Goal: Task Accomplishment & Management: Manage account settings

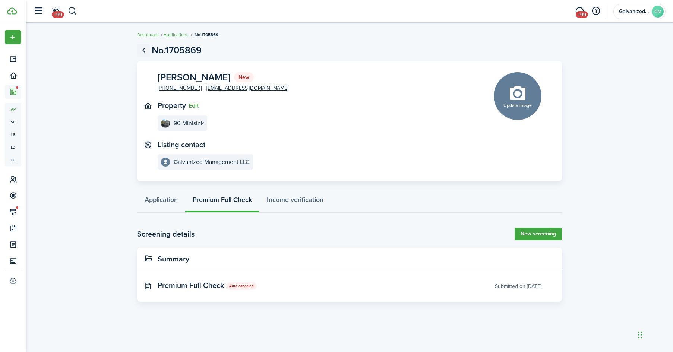
click at [143, 51] on link "Go back" at bounding box center [143, 50] width 13 height 13
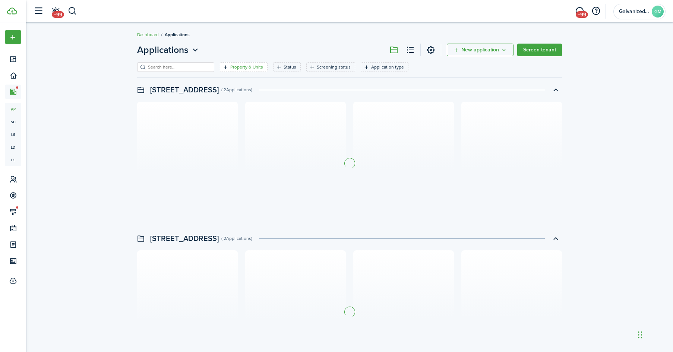
click at [236, 68] on filter-tag-label "Property & Units" at bounding box center [246, 67] width 33 height 7
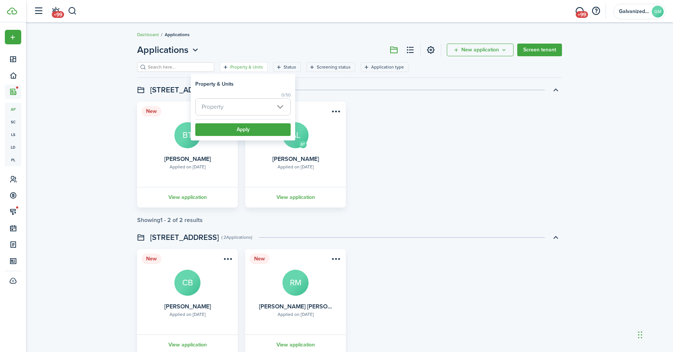
click at [239, 100] on span "Property" at bounding box center [242, 107] width 95 height 16
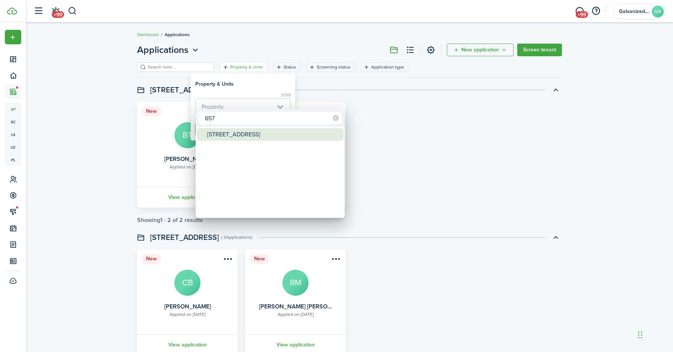
type input "657"
click at [241, 137] on div "[STREET_ADDRESS]" at bounding box center [273, 134] width 132 height 13
type input "[STREET_ADDRESS]"
click at [241, 94] on div at bounding box center [336, 175] width 792 height 471
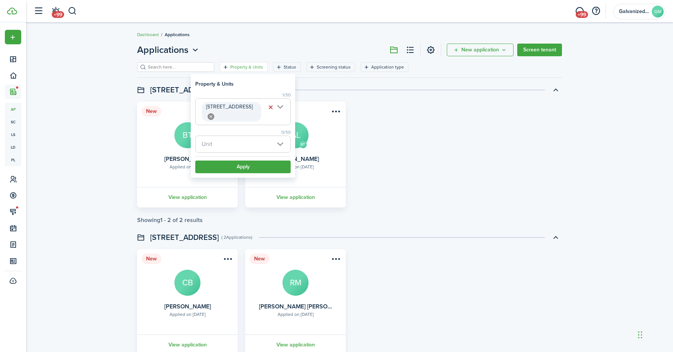
click at [241, 94] on filter-limit-view "1/50" at bounding box center [242, 95] width 95 height 7
click at [248, 164] on button "Apply" at bounding box center [242, 166] width 95 height 13
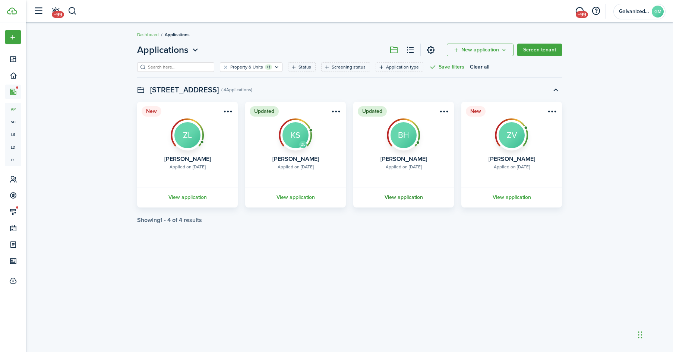
click at [418, 196] on link "View application" at bounding box center [403, 197] width 103 height 20
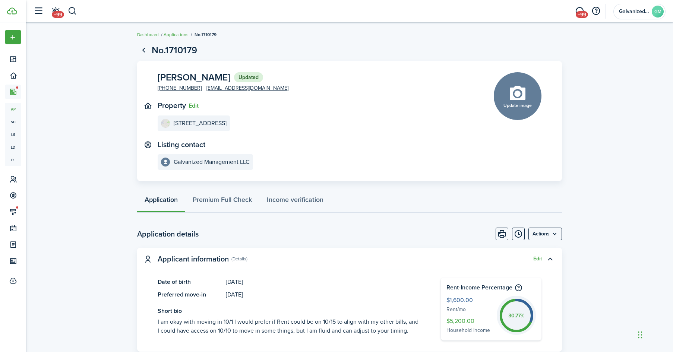
click at [551, 236] on menu-btn "Actions" at bounding box center [545, 234] width 34 height 13
click at [499, 230] on button "Print" at bounding box center [501, 234] width 13 height 13
